Goal: Ask a question

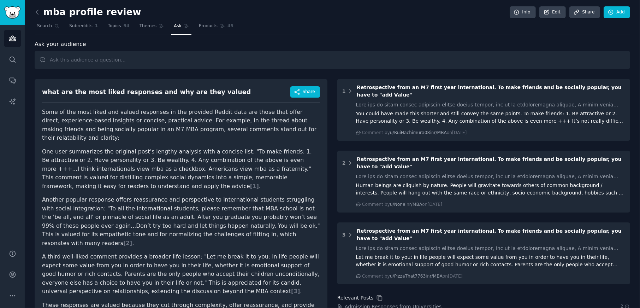
click at [149, 61] on input "text" at bounding box center [332, 60] width 595 height 18
type input "what are the top 25 categories and the best advice provided to reddit users won…"
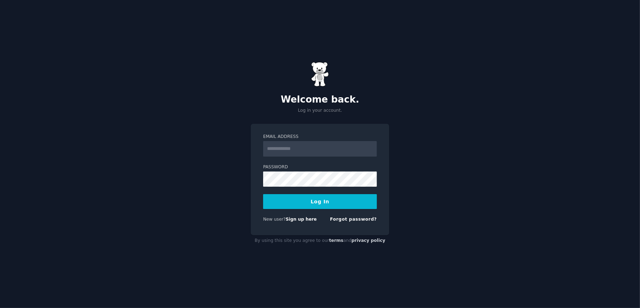
click at [325, 149] on input "Email Address" at bounding box center [320, 149] width 114 height 16
type input "**********"
click at [354, 203] on button "Log In" at bounding box center [320, 201] width 114 height 15
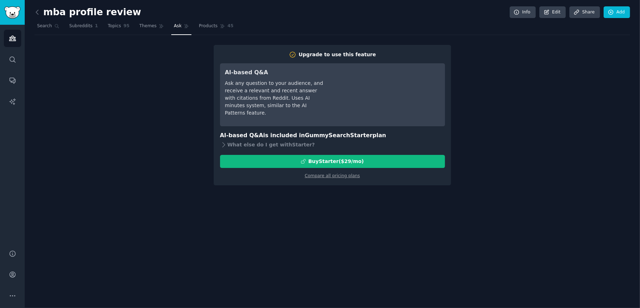
click at [174, 24] on link "Ask" at bounding box center [181, 27] width 20 height 14
click at [311, 159] on div "Buy Starter ($ 29 /mo )" at bounding box center [332, 160] width 224 height 7
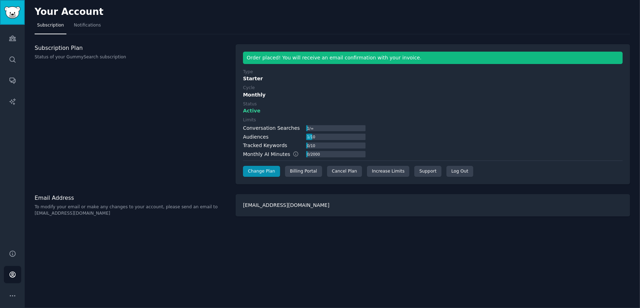
click at [19, 9] on img "Sidebar" at bounding box center [12, 12] width 16 height 12
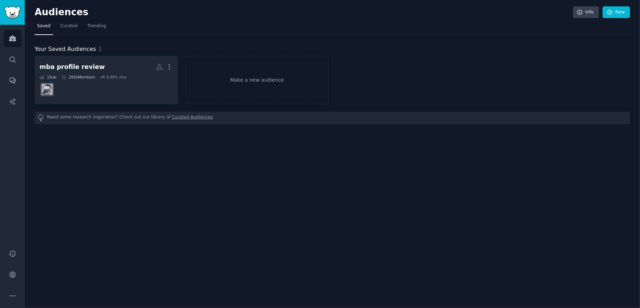
click at [90, 89] on dd at bounding box center [106, 89] width 133 height 20
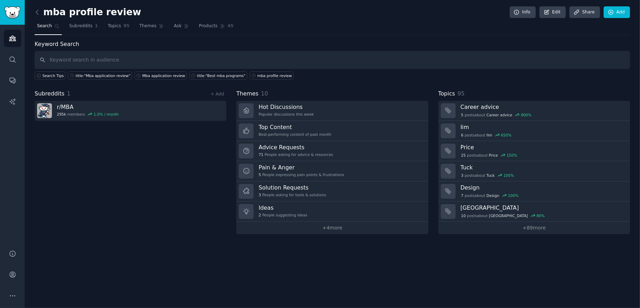
click at [174, 23] on span "Ask" at bounding box center [178, 26] width 8 height 6
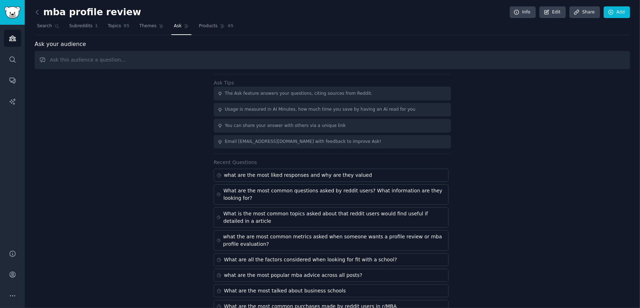
click at [179, 62] on input "text" at bounding box center [332, 60] width 595 height 18
click at [112, 58] on input "text" at bounding box center [332, 60] width 595 height 18
type input "What are the top 15 categories that reddit users ask for advice about?"
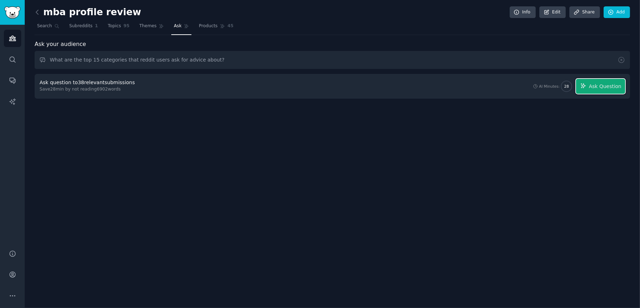
click at [606, 86] on span "Ask Question" at bounding box center [605, 86] width 32 height 7
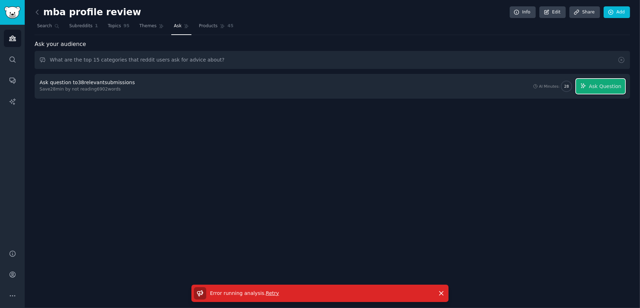
click at [592, 83] on span "Ask Question" at bounding box center [605, 86] width 32 height 7
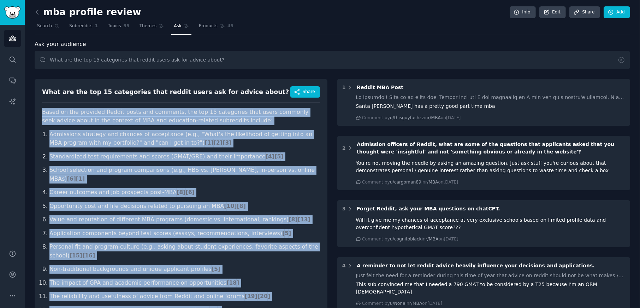
drag, startPoint x: 316, startPoint y: 236, endPoint x: 37, endPoint y: 112, distance: 305.3
click at [37, 112] on div "What are the top 15 categories that reddit users ask for advice about? Share Ba…" at bounding box center [181, 238] width 293 height 319
click at [38, 110] on div "What are the top 15 categories that reddit users ask for advice about? Share Ba…" at bounding box center [181, 238] width 293 height 319
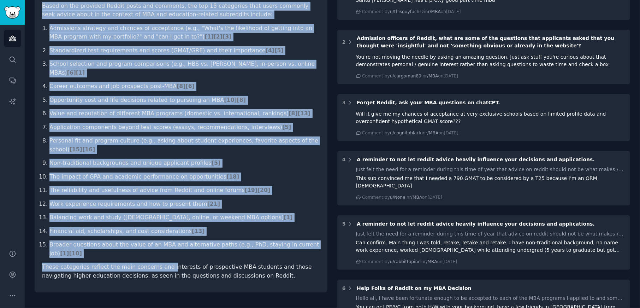
scroll to position [141, 0]
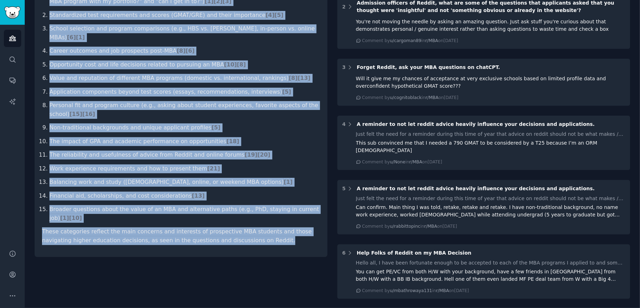
drag, startPoint x: 40, startPoint y: 110, endPoint x: 272, endPoint y: 225, distance: 259.2
click at [272, 225] on div "What are the top 15 categories that reddit users ask for advice about? Share Ba…" at bounding box center [181, 96] width 293 height 319
copy article "Based on the provided Reddit posts and comments, the top 15 categories that use…"
click at [197, 178] on li "Balancing work and study (part-time, online, or weekend MBA options) [ 1 ]" at bounding box center [184, 182] width 270 height 9
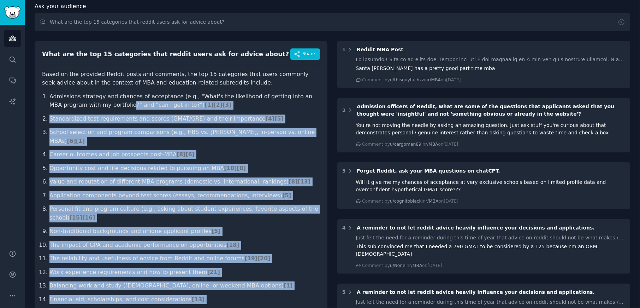
scroll to position [35, 0]
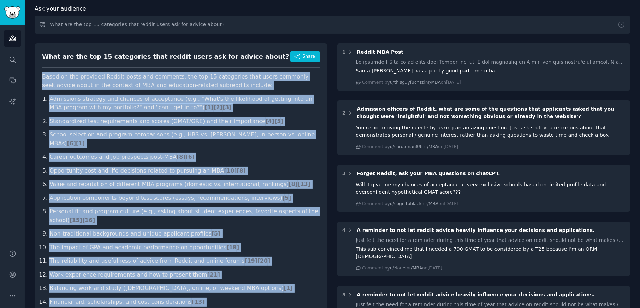
drag, startPoint x: 248, startPoint y: 219, endPoint x: 42, endPoint y: 77, distance: 250.0
click at [42, 77] on article "Based on the provided Reddit posts and comments, the top 15 categories that use…" at bounding box center [181, 211] width 278 height 278
copy article "Based on the provided Reddit posts and comments, the top 15 categories that use…"
